Goal: Find specific page/section: Find specific page/section

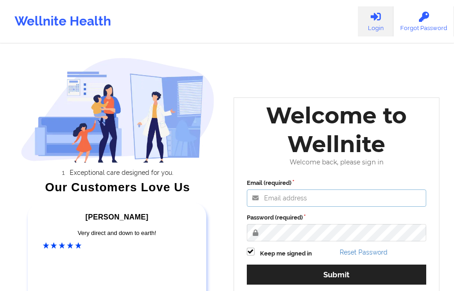
click at [285, 198] on input "Email (required)" at bounding box center [337, 198] width 180 height 17
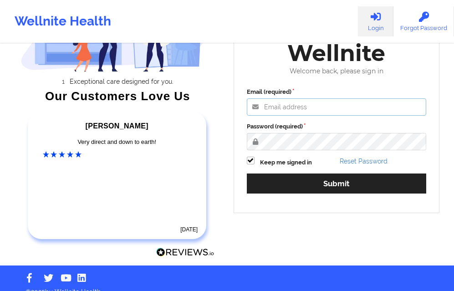
click at [300, 115] on input "Email (required)" at bounding box center [337, 106] width 180 height 17
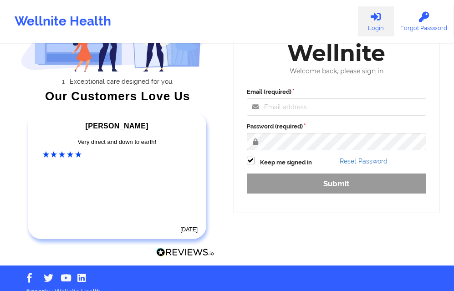
click at [283, 115] on input "Email (required)" at bounding box center [337, 106] width 180 height 17
click at [281, 111] on input "Email (required)" at bounding box center [337, 106] width 180 height 17
type input "[EMAIL_ADDRESS][DOMAIN_NAME]"
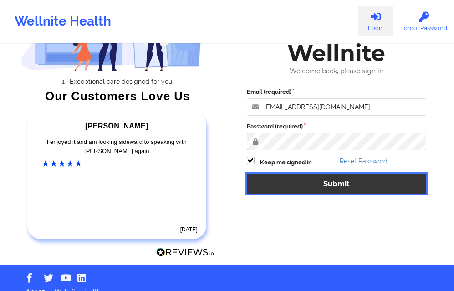
click at [296, 180] on button "Submit" at bounding box center [337, 184] width 180 height 20
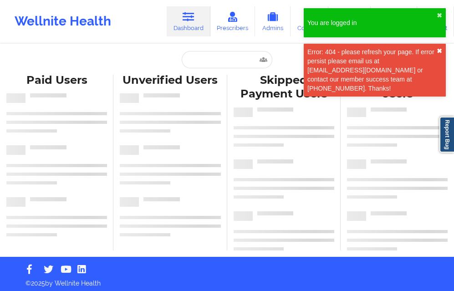
click at [438, 49] on button "✖︎" at bounding box center [439, 50] width 5 height 7
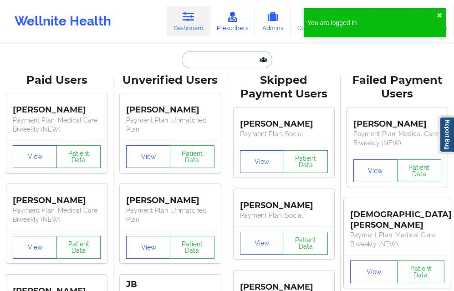
click at [209, 66] on input "text" at bounding box center [227, 59] width 90 height 17
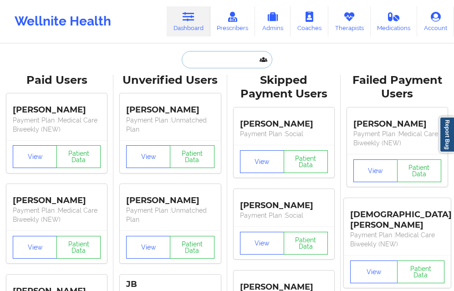
click at [194, 57] on input "text" at bounding box center [227, 59] width 90 height 17
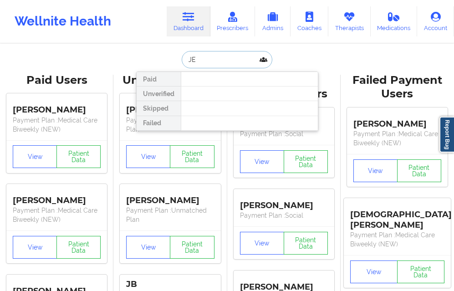
type input "J"
type input "WALLS"
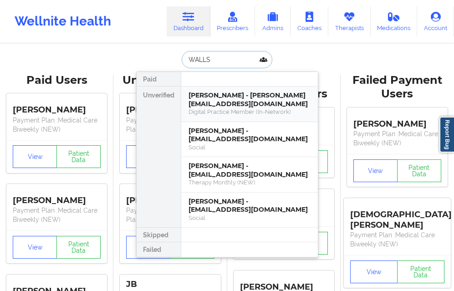
click at [207, 99] on div "[PERSON_NAME] - [PERSON_NAME][EMAIL_ADDRESS][DOMAIN_NAME]" at bounding box center [250, 99] width 122 height 17
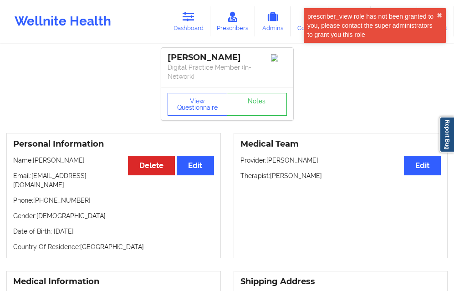
click at [197, 92] on div "View Questionnaire Notes" at bounding box center [227, 104] width 132 height 33
click at [190, 104] on button "View Questionnaire" at bounding box center [198, 104] width 60 height 23
click at [443, 16] on div "prescriber_view role has not been granted to you, please contact the super admi…" at bounding box center [375, 25] width 142 height 35
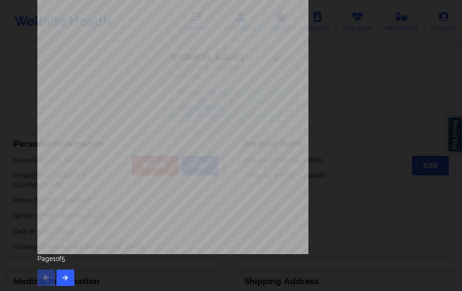
scroll to position [144, 0]
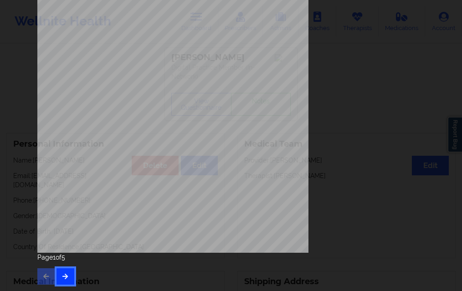
click at [67, 277] on button "button" at bounding box center [66, 276] width 18 height 16
click at [68, 272] on button "button" at bounding box center [66, 276] width 18 height 16
click at [70, 276] on button "button" at bounding box center [66, 276] width 18 height 16
click at [67, 267] on div "Page 4 of 5" at bounding box center [230, 269] width 387 height 32
click at [67, 273] on button "button" at bounding box center [66, 276] width 18 height 16
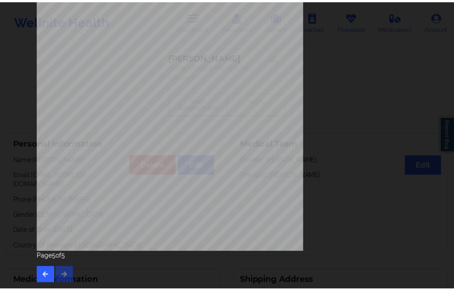
scroll to position [0, 0]
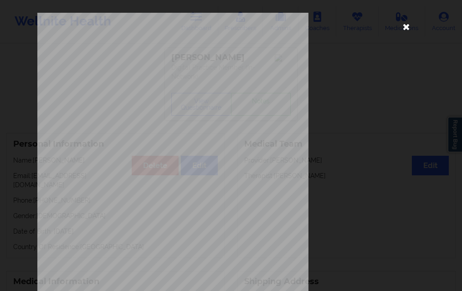
click at [407, 24] on icon at bounding box center [406, 26] width 15 height 15
